Goal: Information Seeking & Learning: Learn about a topic

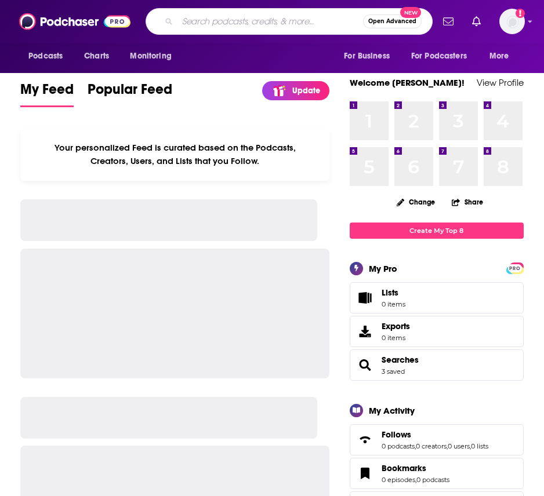
click at [220, 18] on input "Search podcasts, credits, & more..." at bounding box center [269, 21] width 185 height 19
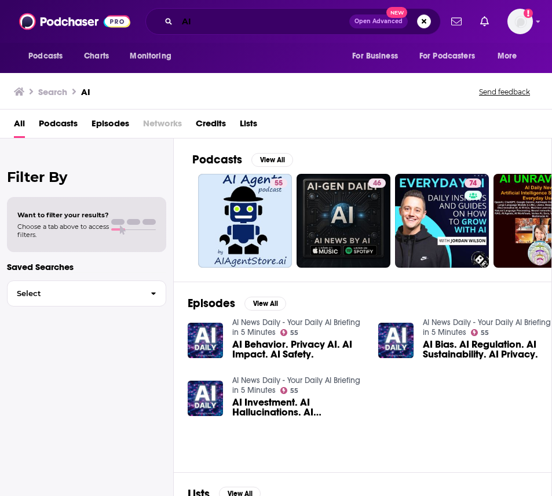
click at [214, 23] on input "AI" at bounding box center [263, 21] width 172 height 19
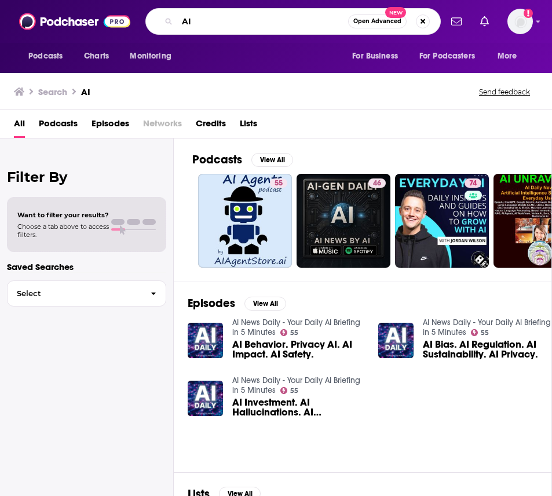
click at [214, 23] on input "AI" at bounding box center [262, 21] width 171 height 19
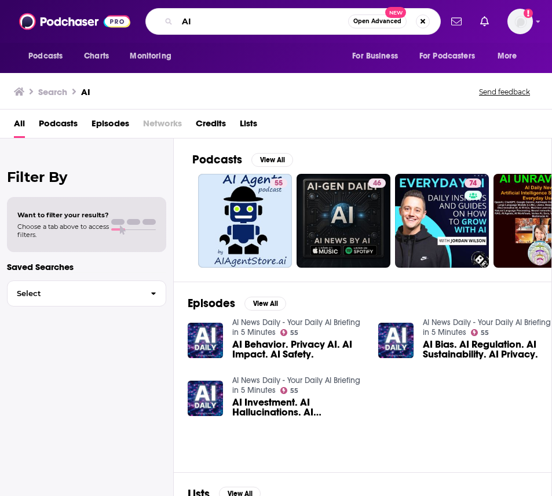
click at [214, 23] on input "AI" at bounding box center [262, 21] width 171 height 19
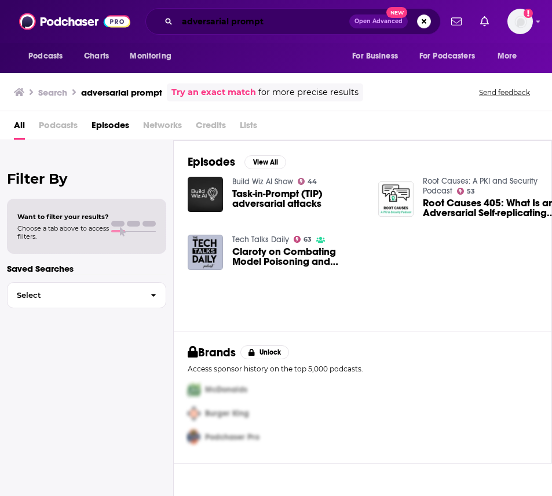
click at [227, 23] on input "adversarial prompt" at bounding box center [263, 21] width 172 height 19
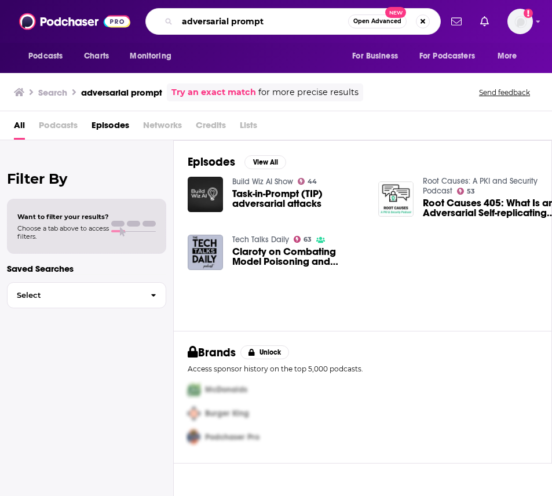
click at [227, 23] on input "adversarial prompt" at bounding box center [262, 21] width 171 height 19
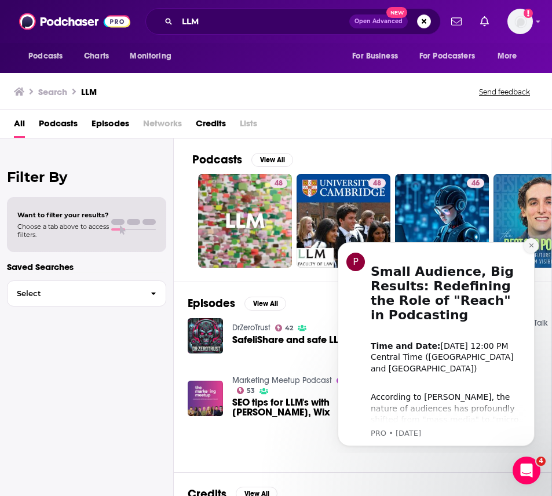
click at [528, 241] on button "Dismiss notification" at bounding box center [531, 245] width 15 height 15
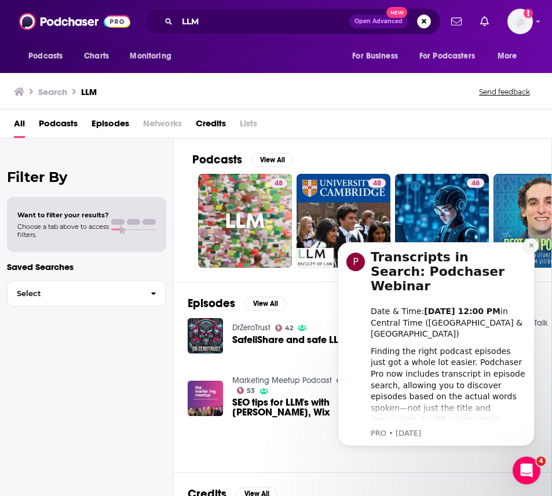
click at [530, 243] on icon "Dismiss notification" at bounding box center [532, 245] width 6 height 6
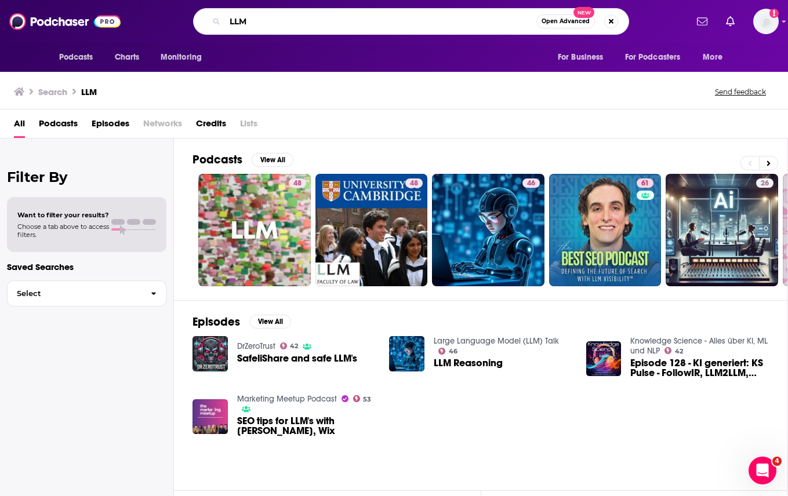
click at [256, 16] on input "LLM" at bounding box center [380, 21] width 311 height 19
type input "eye on ai"
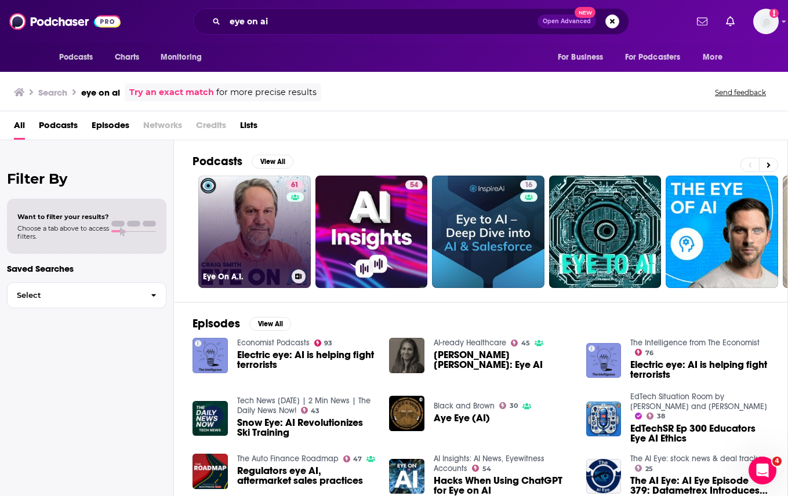
click at [269, 257] on link "61 Eye On A.I." at bounding box center [254, 232] width 112 height 112
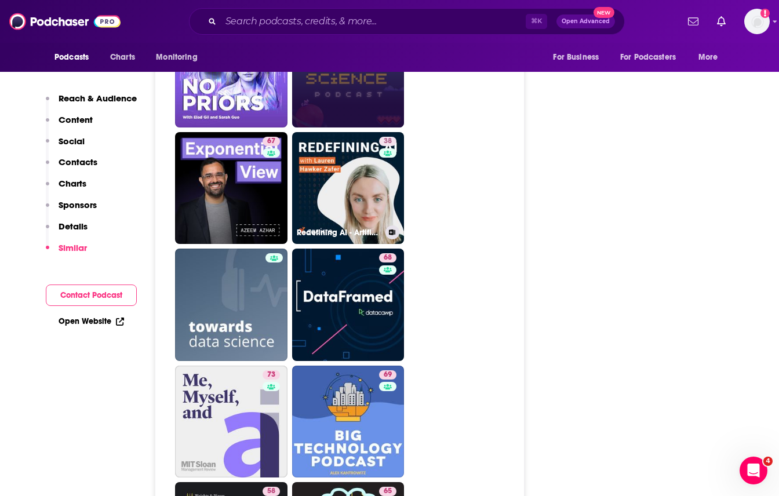
scroll to position [2807, 0]
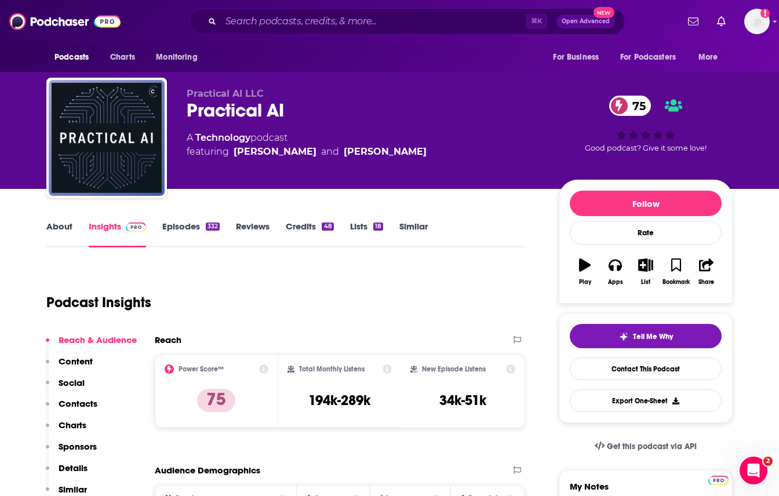
click at [67, 227] on link "About" at bounding box center [59, 234] width 26 height 27
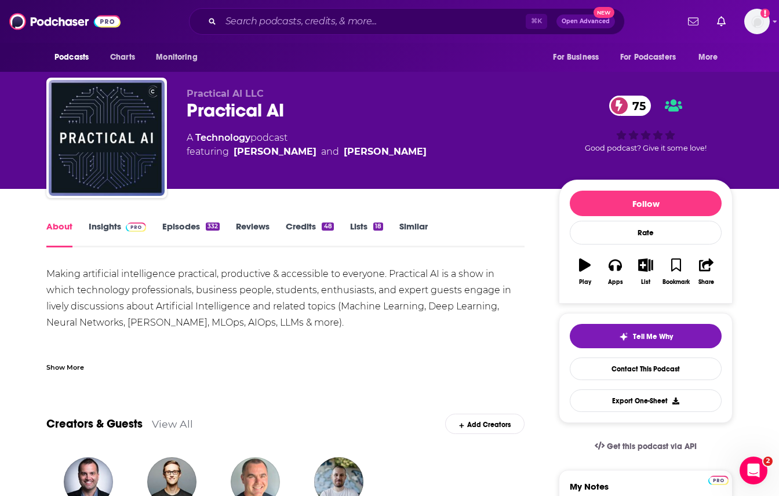
click at [118, 224] on link "Insights" at bounding box center [117, 234] width 57 height 27
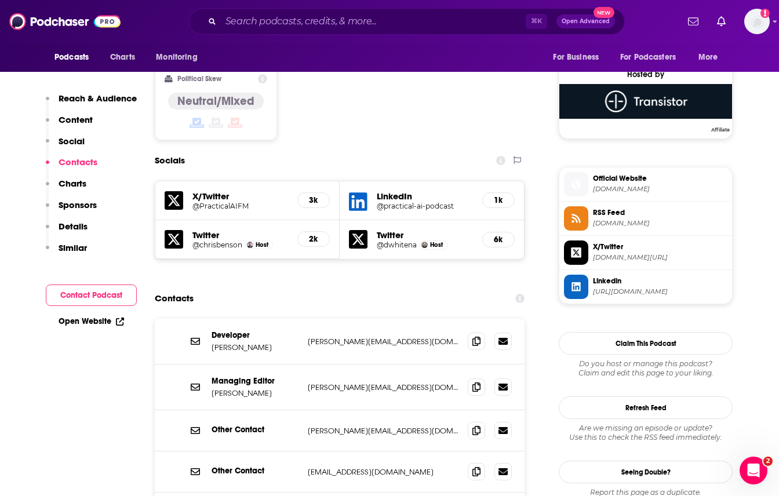
scroll to position [976, 0]
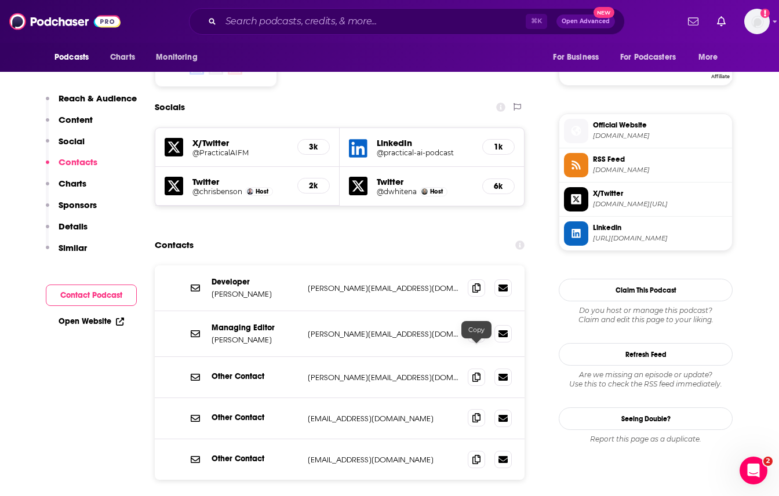
click at [469, 409] on span at bounding box center [476, 417] width 17 height 17
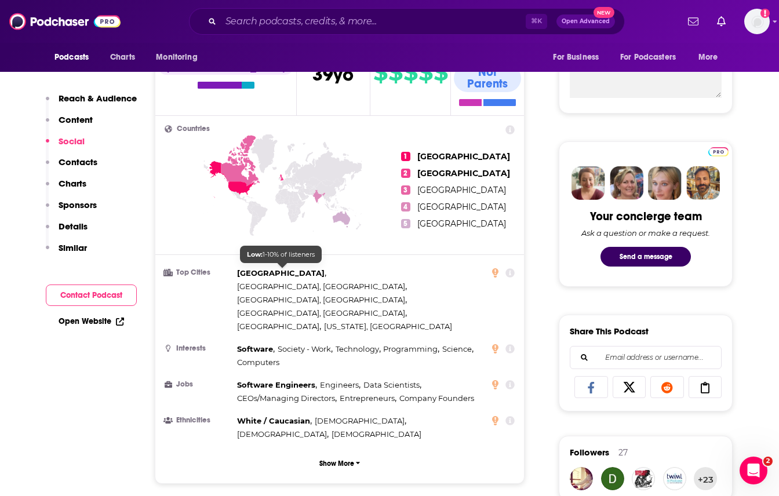
scroll to position [0, 0]
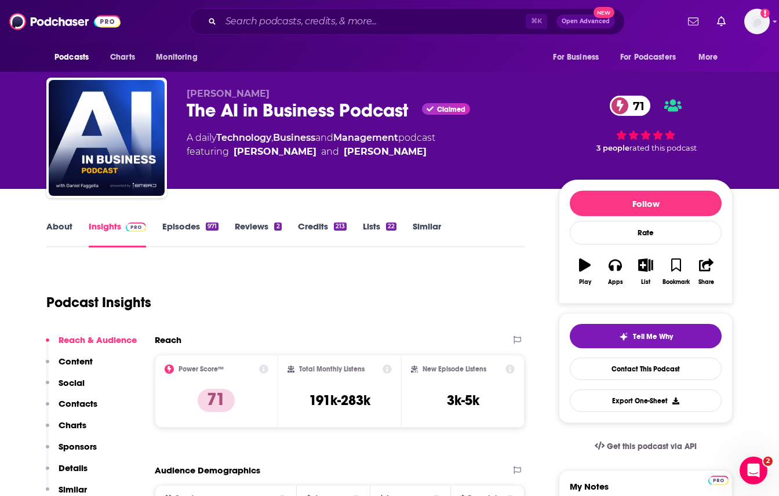
click at [66, 232] on link "About" at bounding box center [59, 234] width 26 height 27
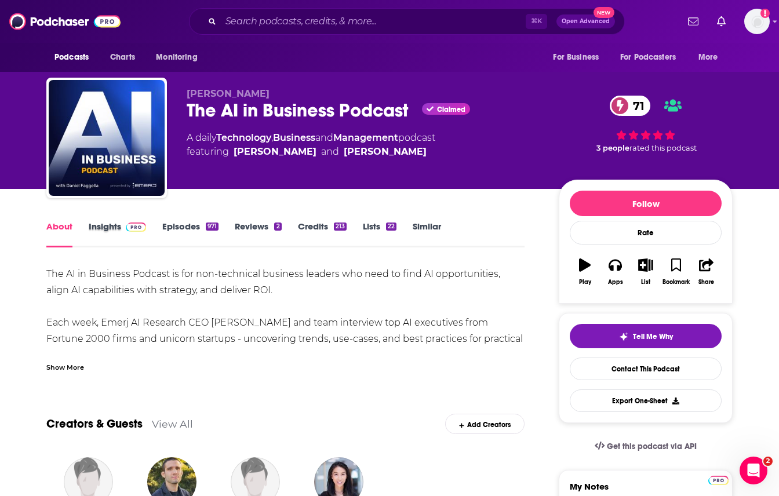
click at [145, 235] on div "Insights" at bounding box center [126, 234] width 74 height 27
click at [139, 227] on img at bounding box center [136, 227] width 20 height 9
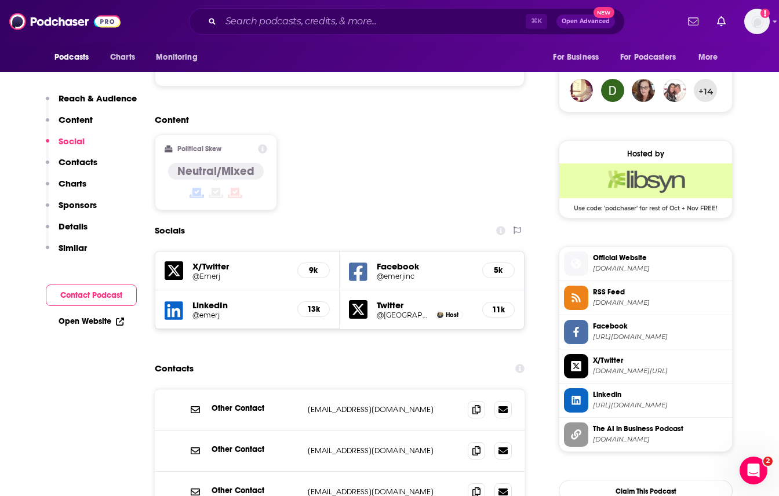
scroll to position [990, 0]
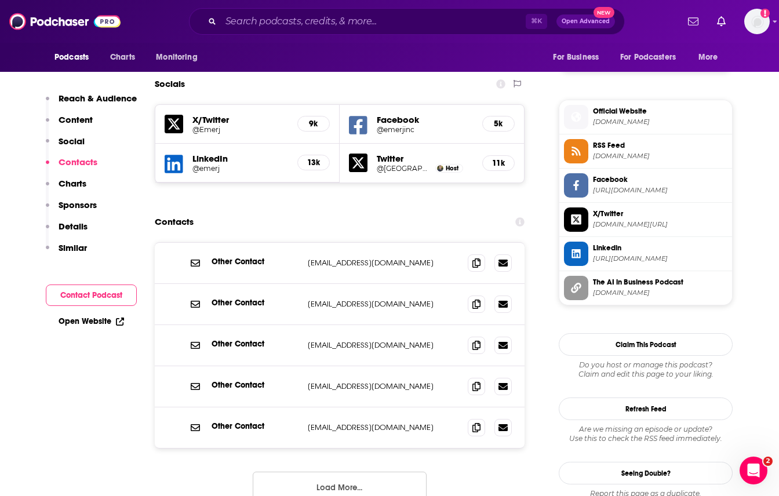
click at [363, 472] on button "Load More..." at bounding box center [340, 487] width 174 height 31
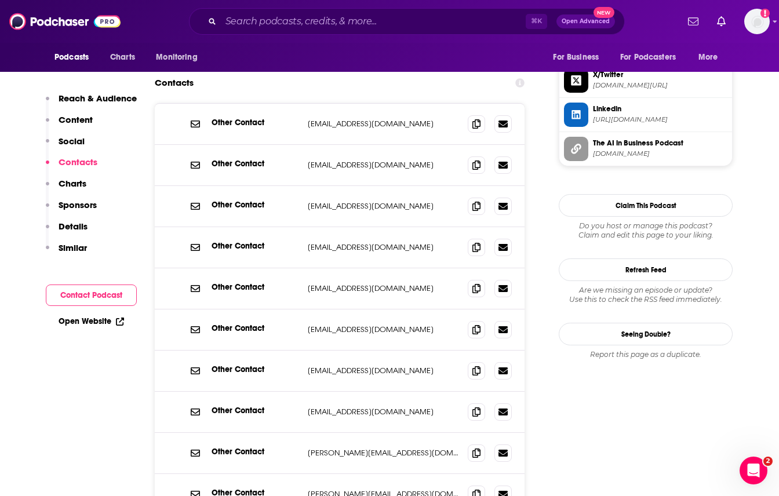
scroll to position [1148, 0]
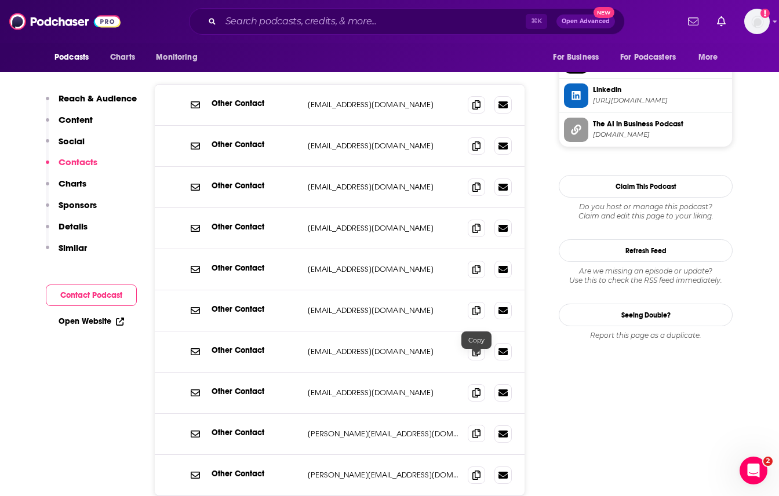
click at [476, 429] on icon at bounding box center [476, 433] width 8 height 9
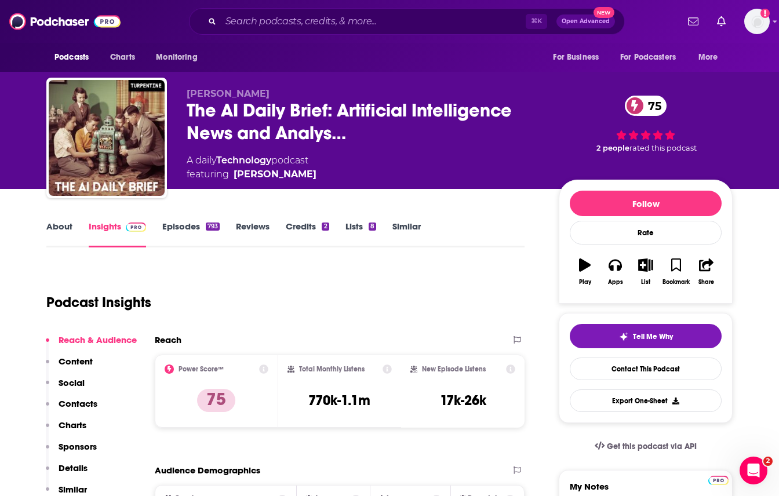
click at [65, 220] on div "About Insights Episodes 793 Reviews Credits 2 Lists 8 Similar" at bounding box center [285, 233] width 478 height 28
click at [69, 226] on link "About" at bounding box center [59, 234] width 26 height 27
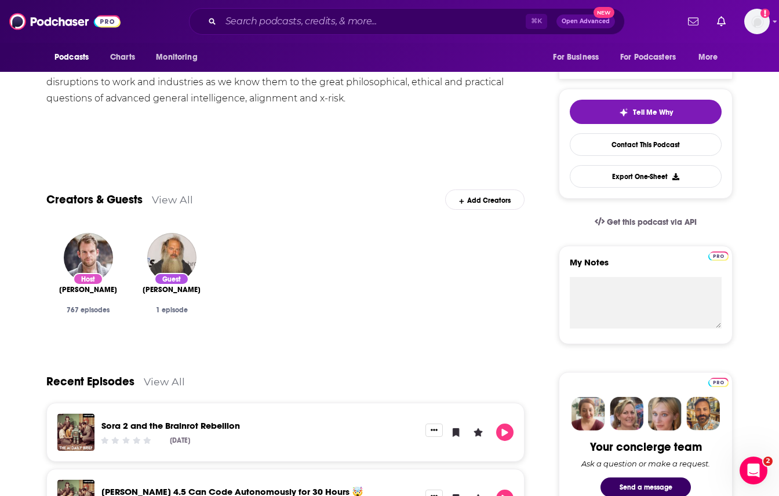
scroll to position [64, 0]
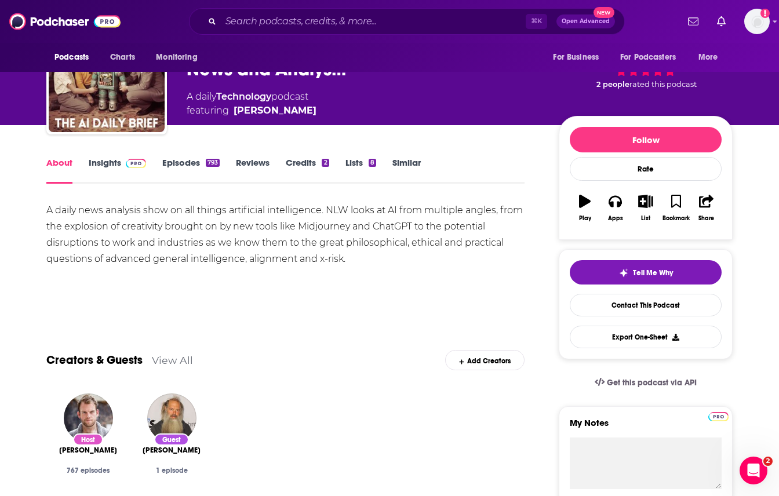
click at [112, 168] on link "Insights" at bounding box center [117, 170] width 57 height 27
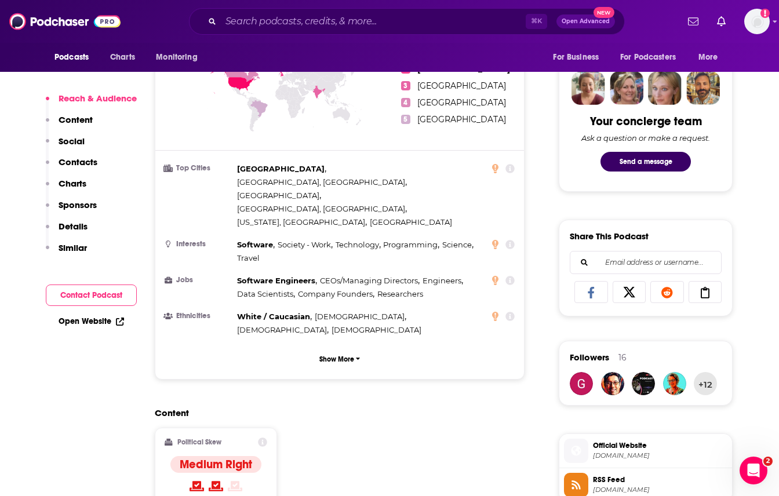
scroll to position [894, 0]
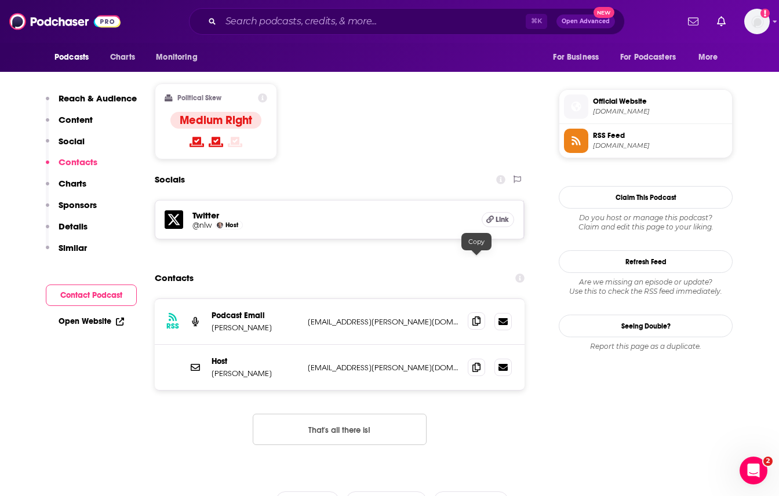
click at [479, 316] on icon at bounding box center [476, 320] width 8 height 9
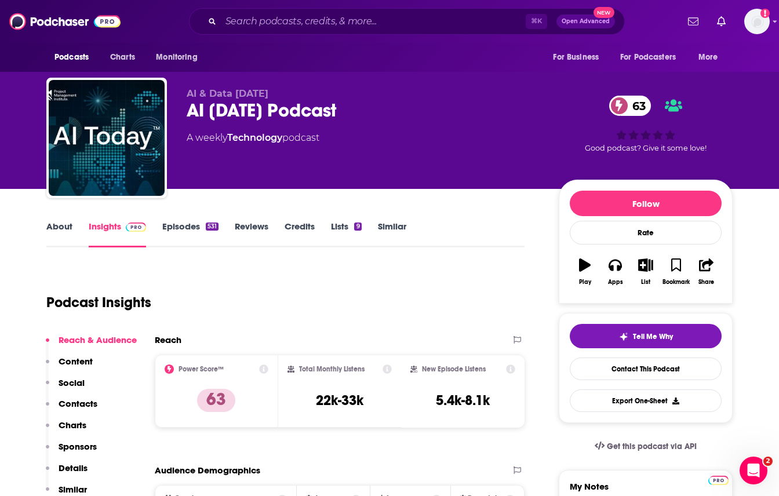
click at [63, 235] on link "About" at bounding box center [59, 234] width 26 height 27
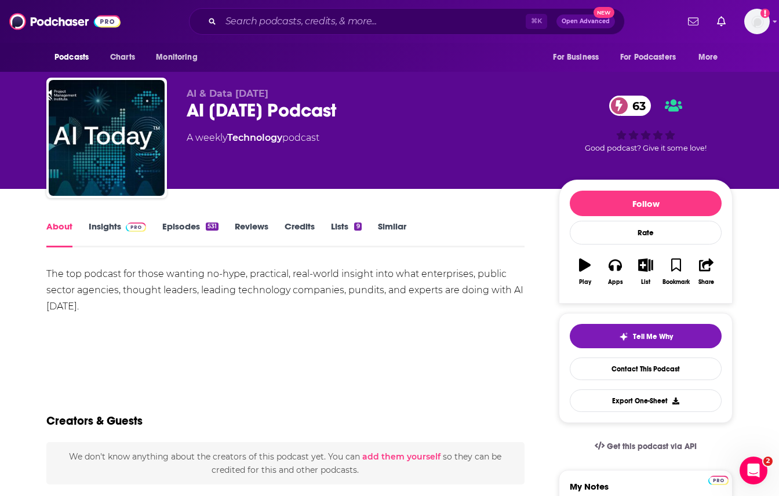
click at [128, 226] on img at bounding box center [136, 227] width 20 height 9
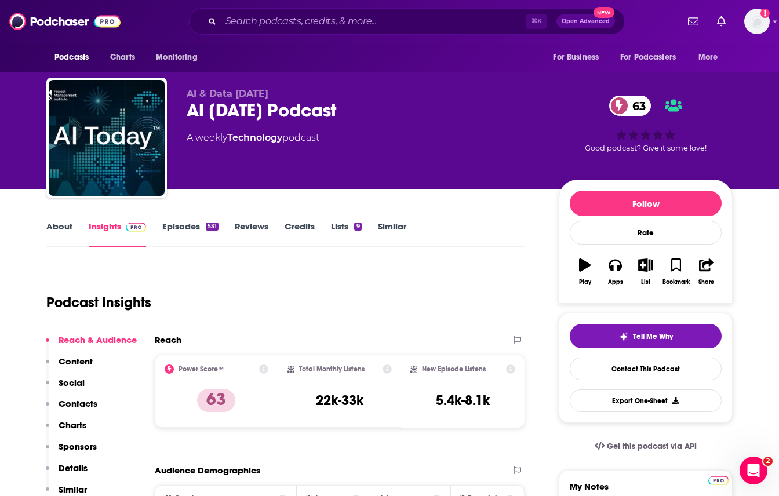
click at [63, 228] on link "About" at bounding box center [59, 234] width 26 height 27
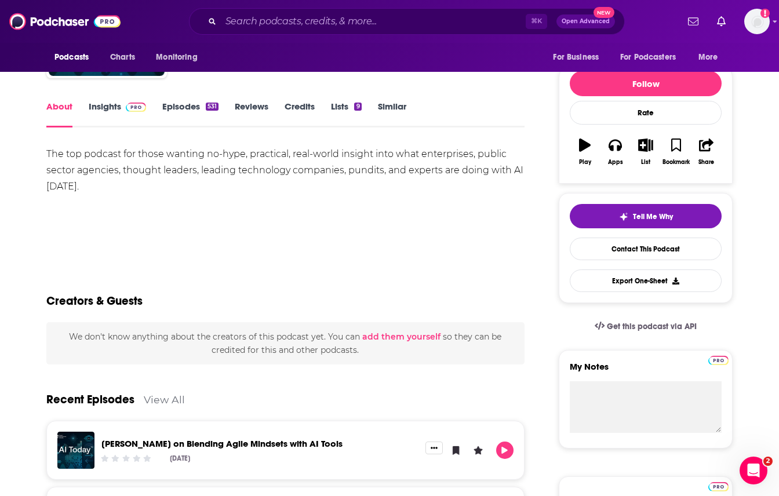
scroll to position [103, 0]
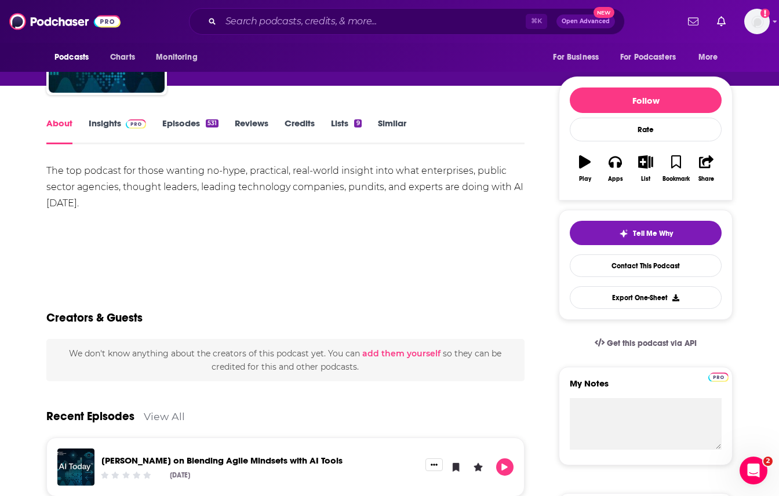
click at [110, 125] on link "Insights" at bounding box center [117, 131] width 57 height 27
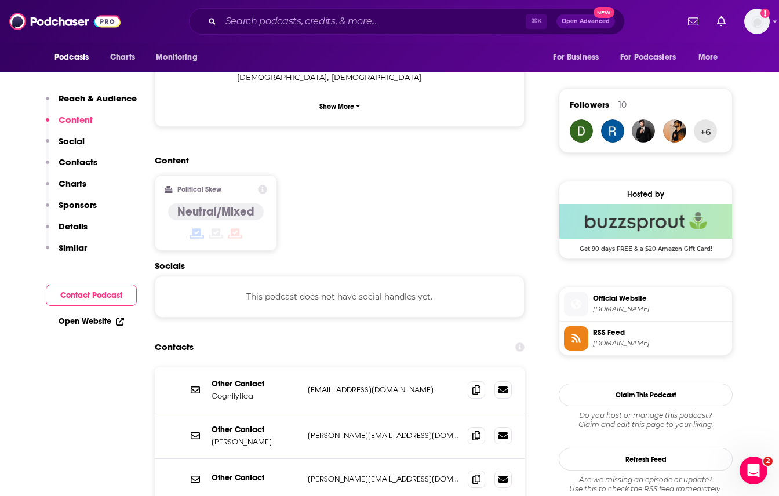
scroll to position [938, 0]
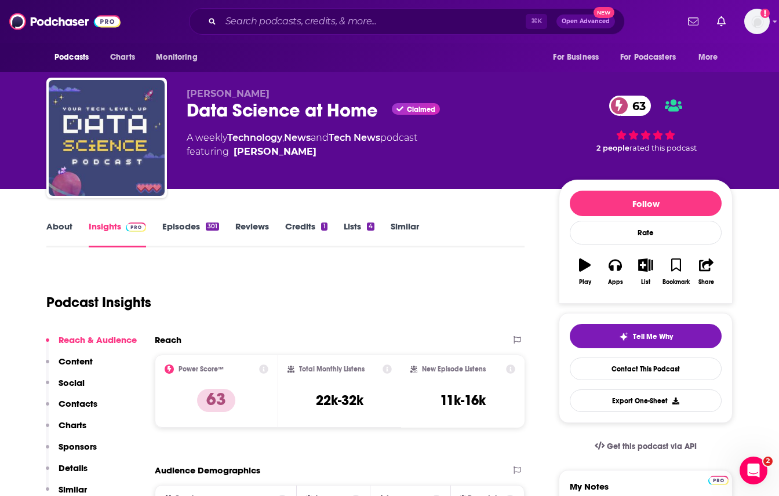
click at [49, 230] on link "About" at bounding box center [59, 234] width 26 height 27
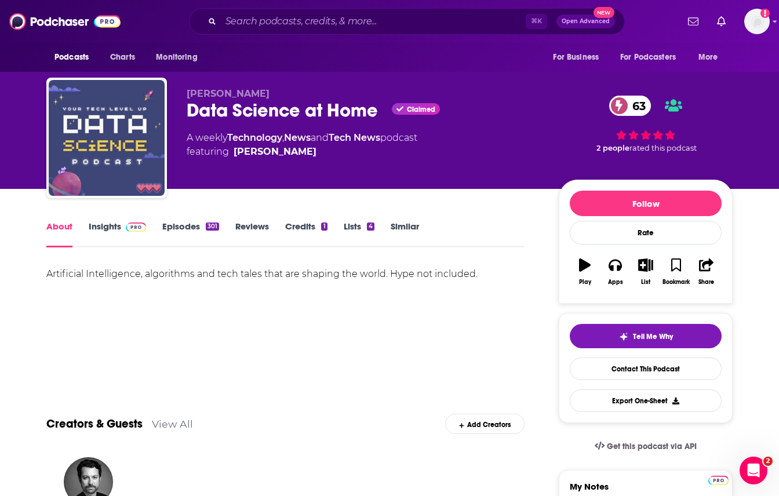
click at [126, 228] on img at bounding box center [136, 227] width 20 height 9
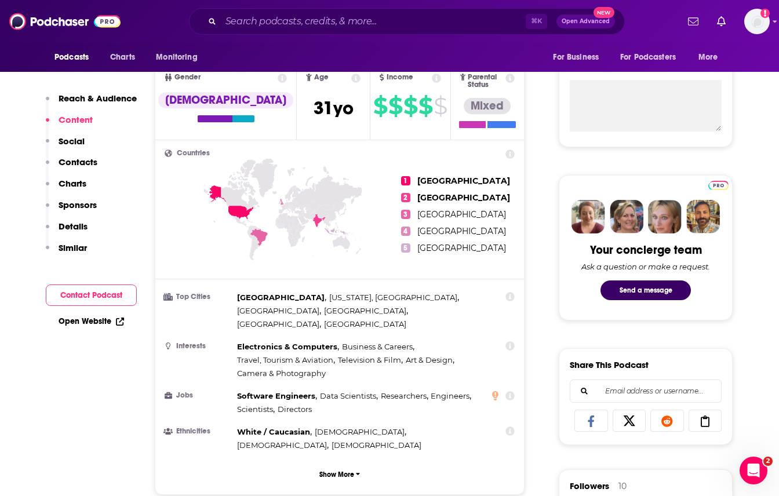
scroll to position [90, 0]
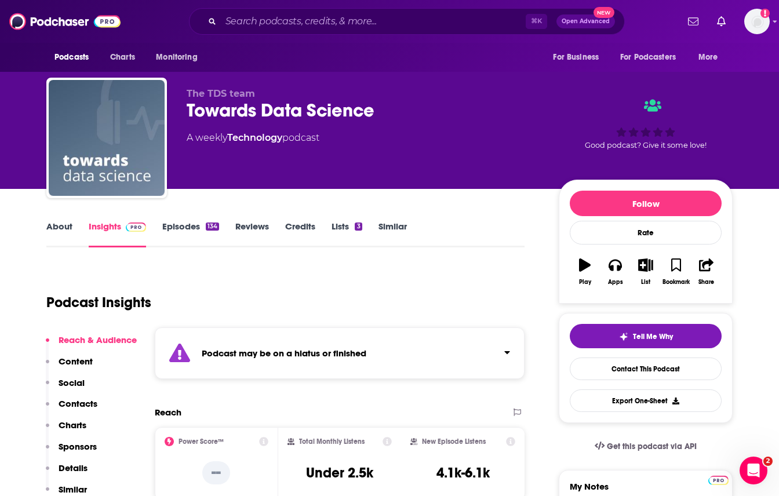
click at [56, 227] on link "About" at bounding box center [59, 234] width 26 height 27
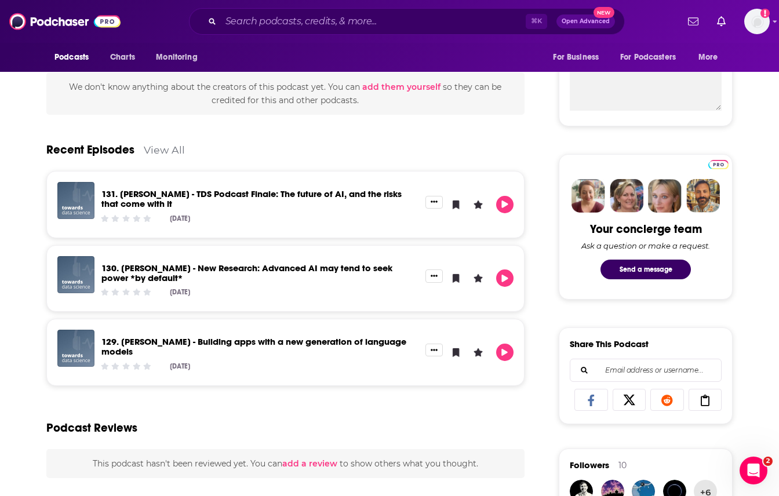
scroll to position [306, 0]
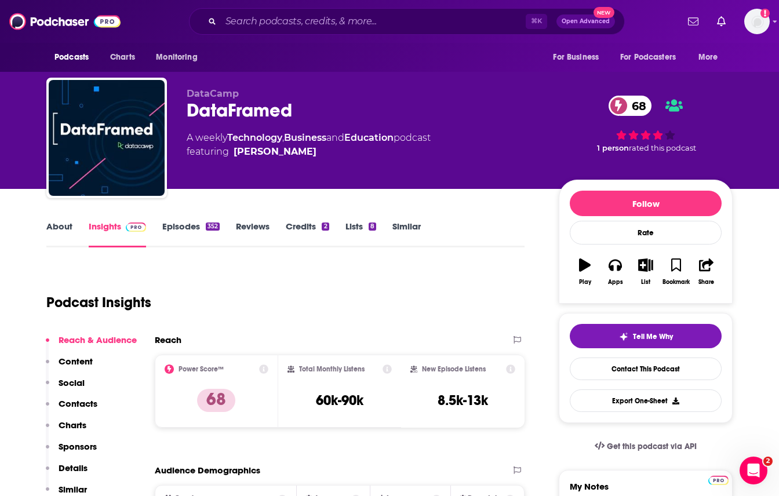
click at [57, 233] on link "About" at bounding box center [59, 234] width 26 height 27
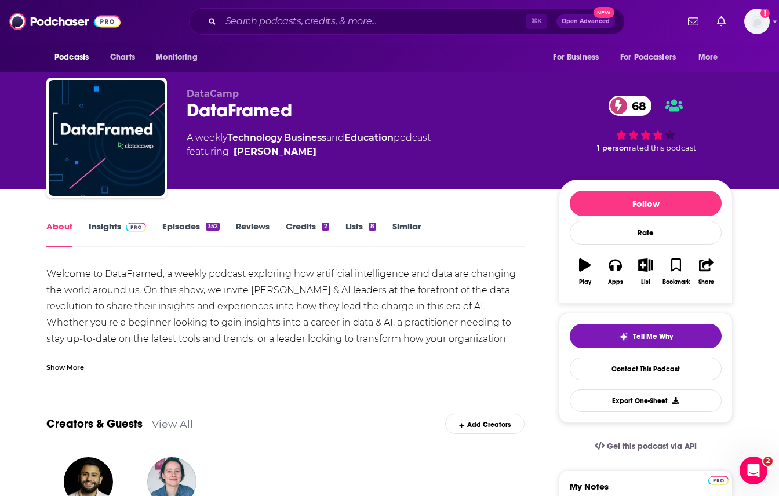
click at [126, 223] on img at bounding box center [136, 227] width 20 height 9
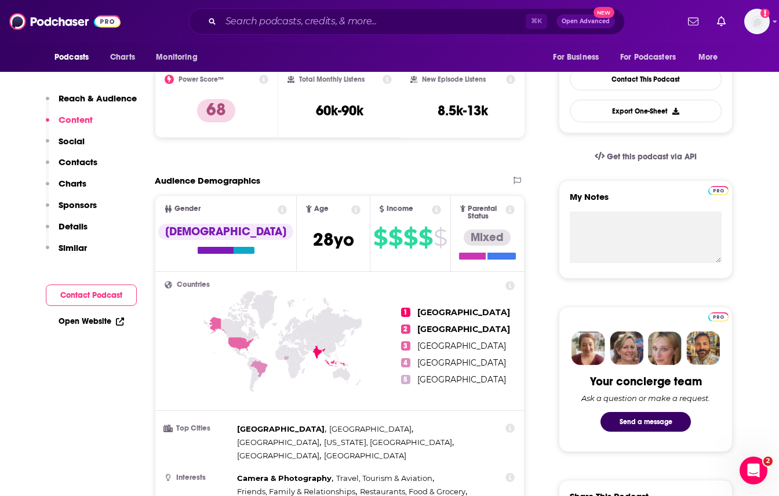
scroll to position [127, 0]
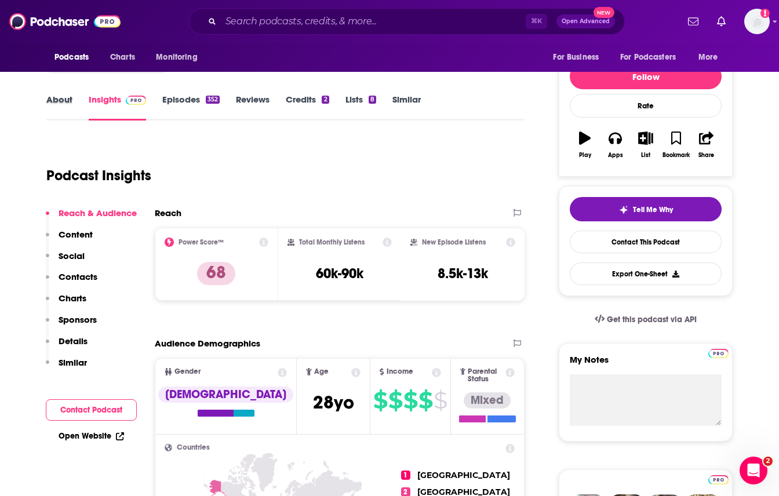
click at [73, 102] on div "About" at bounding box center [67, 107] width 42 height 27
click at [67, 100] on link "About" at bounding box center [59, 107] width 26 height 27
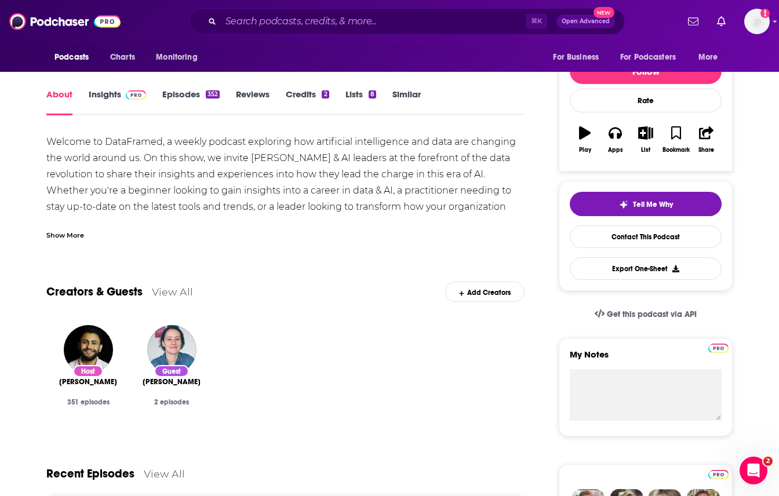
scroll to position [14, 0]
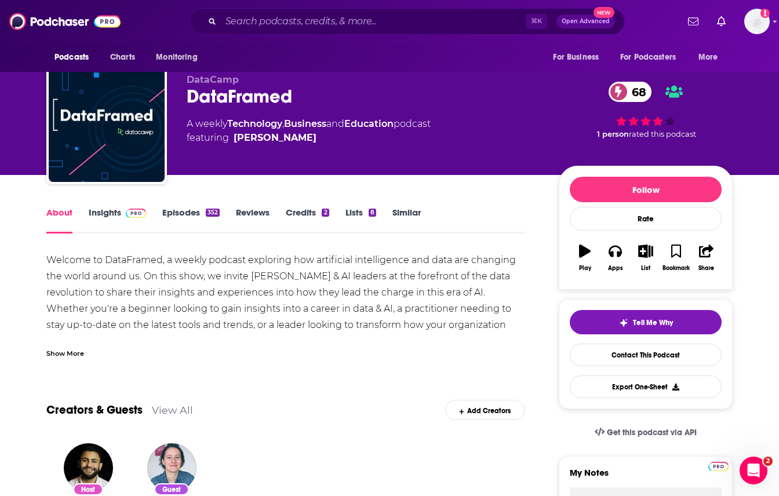
click at [119, 219] on link "Insights" at bounding box center [117, 220] width 57 height 27
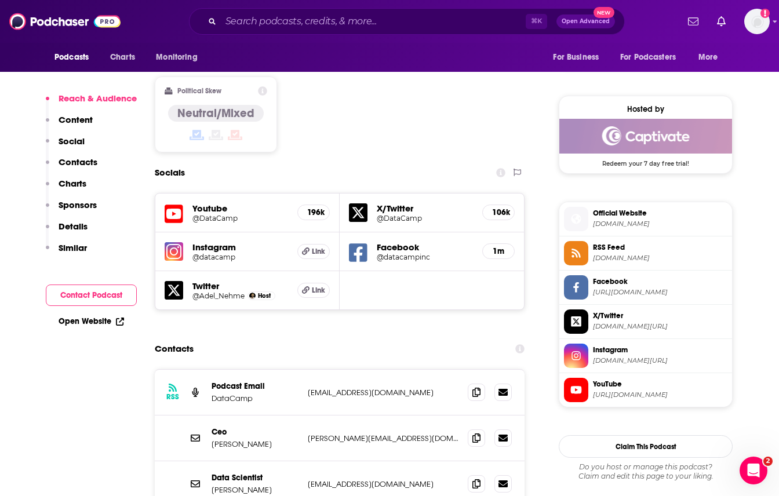
scroll to position [1084, 0]
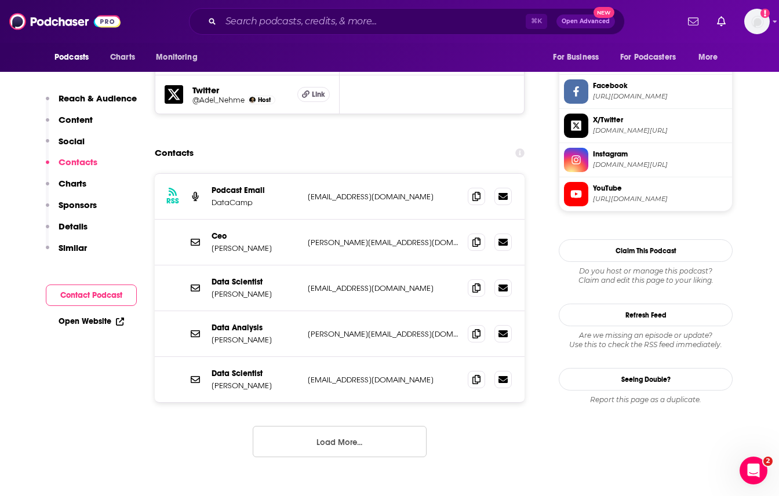
click at [378, 426] on button "Load More..." at bounding box center [340, 441] width 174 height 31
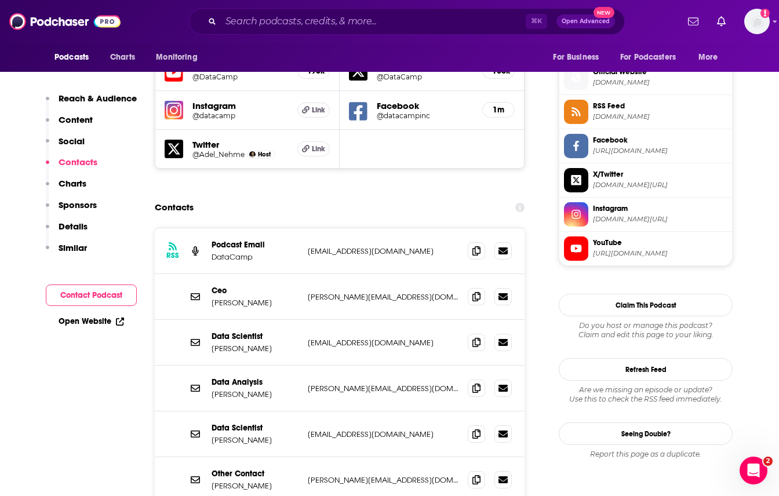
scroll to position [913, 0]
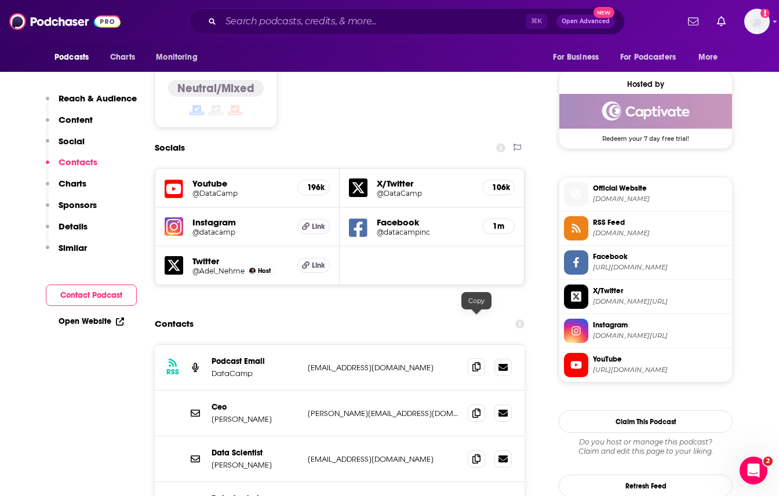
click at [473, 362] on icon at bounding box center [476, 366] width 8 height 9
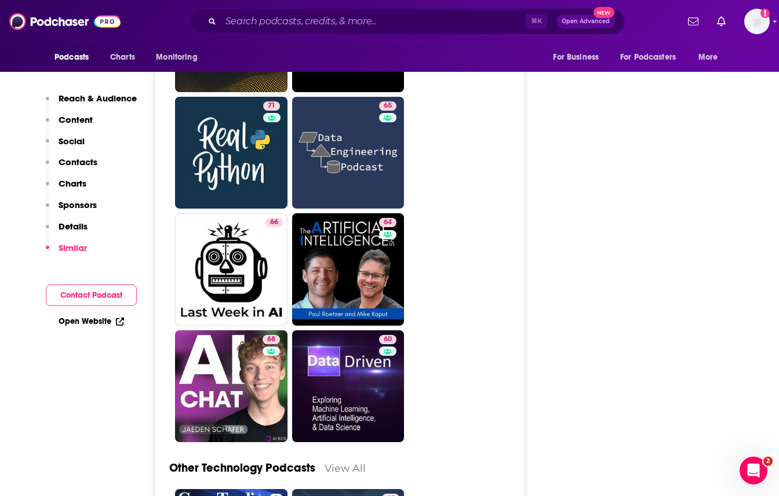
scroll to position [3934, 0]
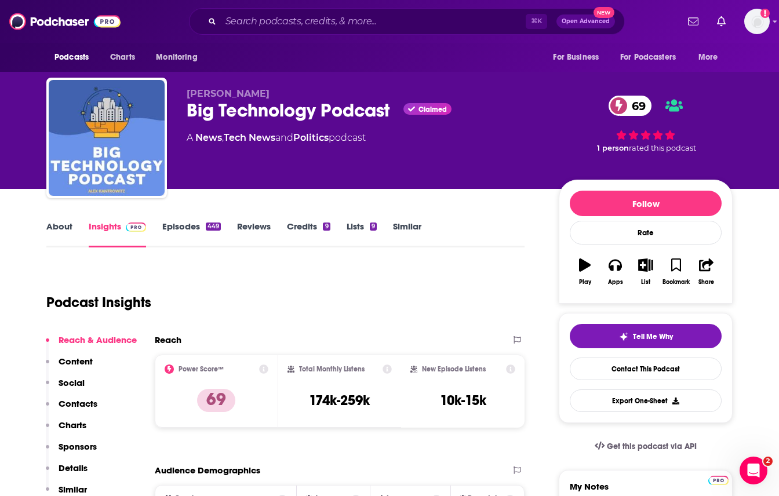
click at [54, 228] on link "About" at bounding box center [59, 234] width 26 height 27
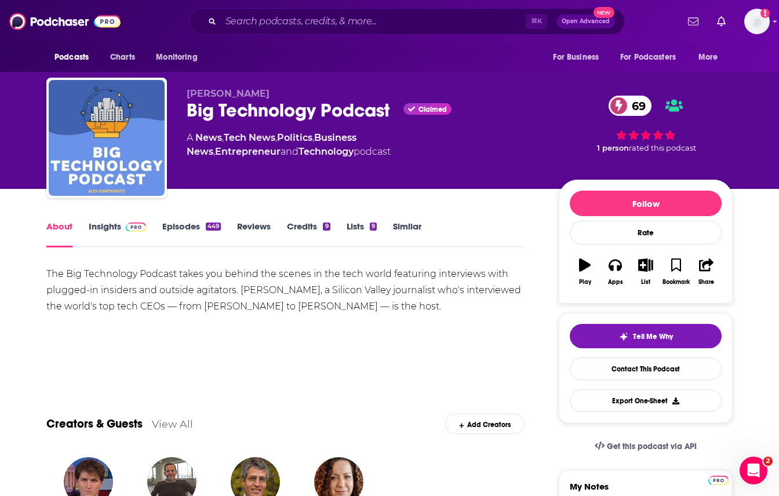
click at [122, 222] on span at bounding box center [133, 226] width 25 height 11
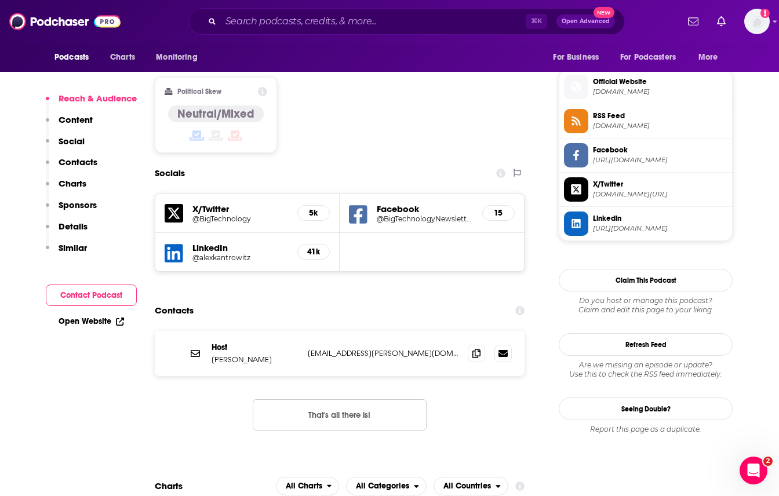
scroll to position [962, 0]
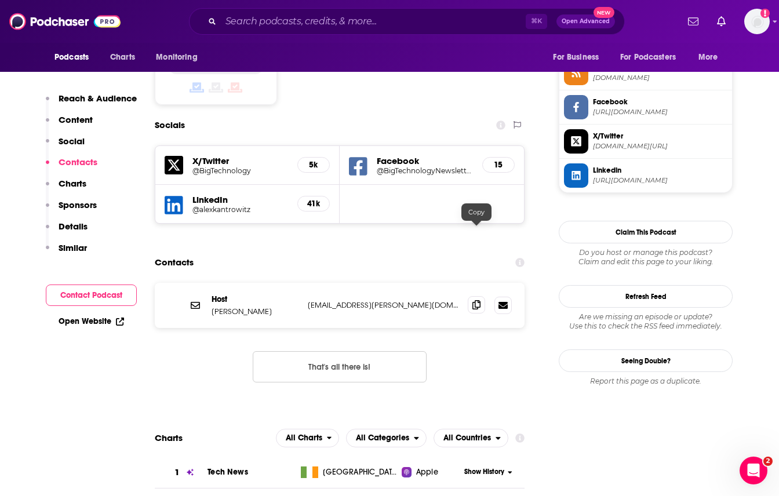
click at [472, 300] on icon at bounding box center [476, 304] width 8 height 9
